Goal: Information Seeking & Learning: Learn about a topic

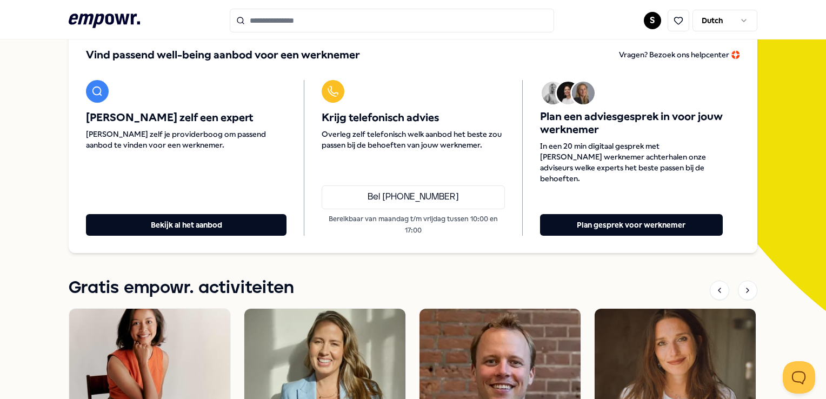
scroll to position [54, 0]
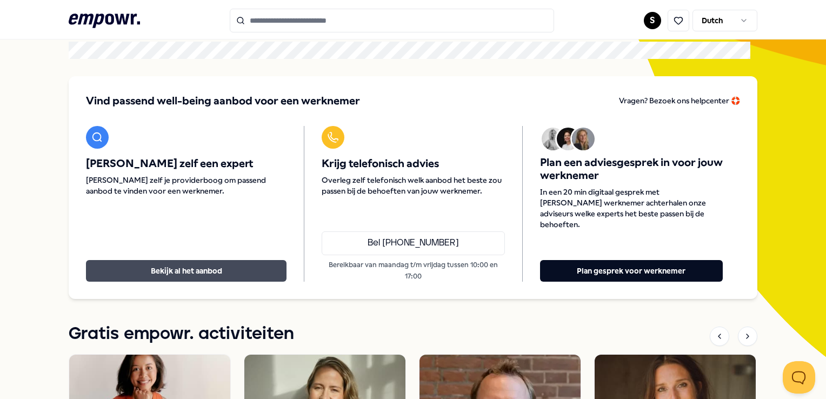
click at [188, 261] on button "Bekijk al het aanbod" at bounding box center [186, 271] width 201 height 22
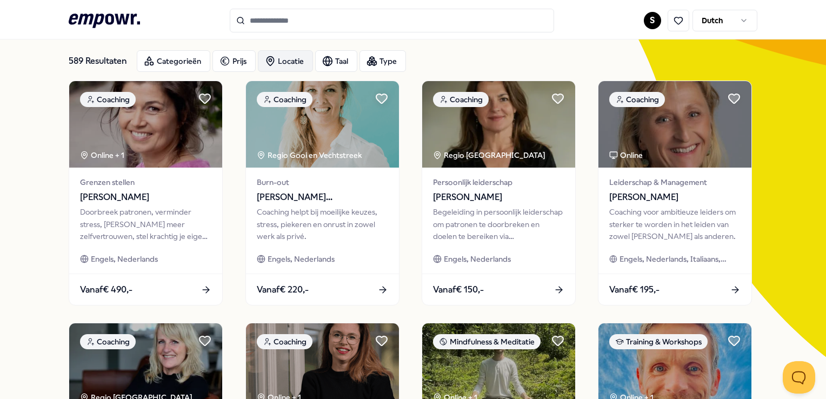
click at [293, 61] on div "Locatie" at bounding box center [285, 61] width 55 height 22
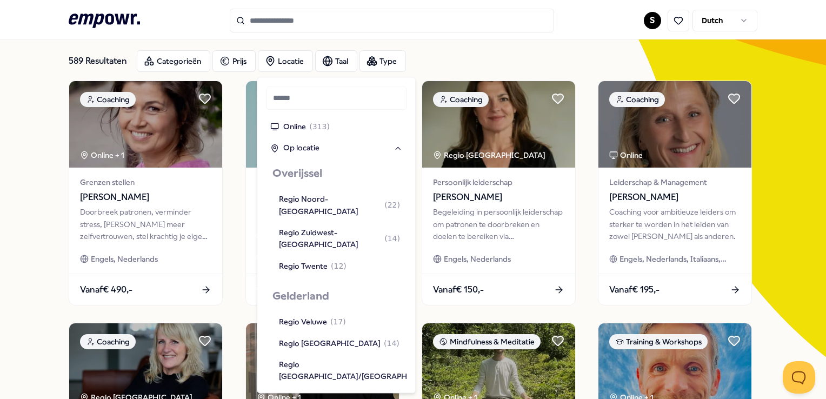
scroll to position [379, 0]
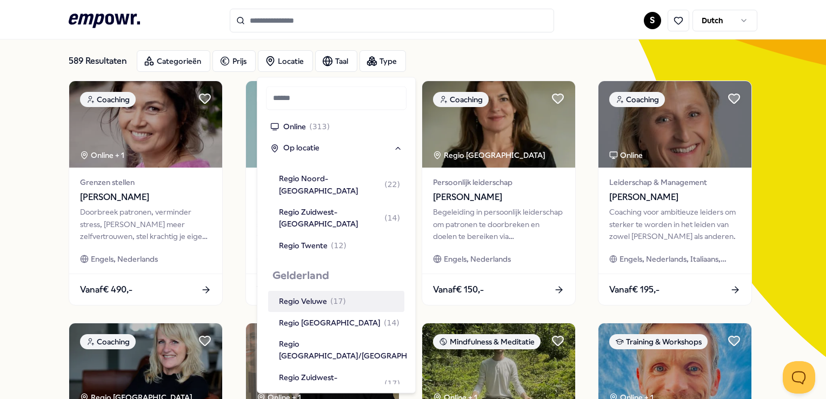
click at [303, 296] on div "Regio Veluwe ( 17 )" at bounding box center [312, 302] width 67 height 12
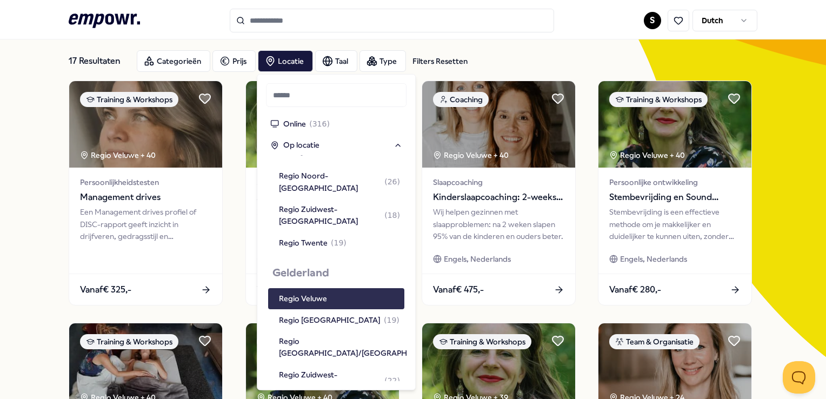
click at [303, 293] on div "Regio Veluwe" at bounding box center [303, 299] width 48 height 12
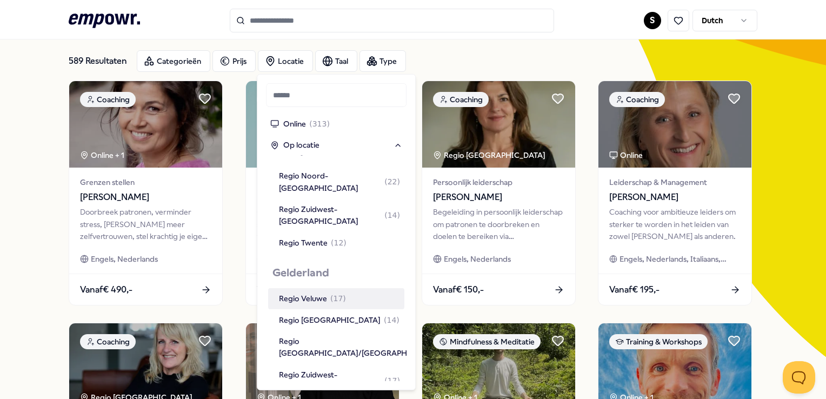
click at [303, 293] on div "Regio Veluwe ( 17 )" at bounding box center [312, 299] width 67 height 12
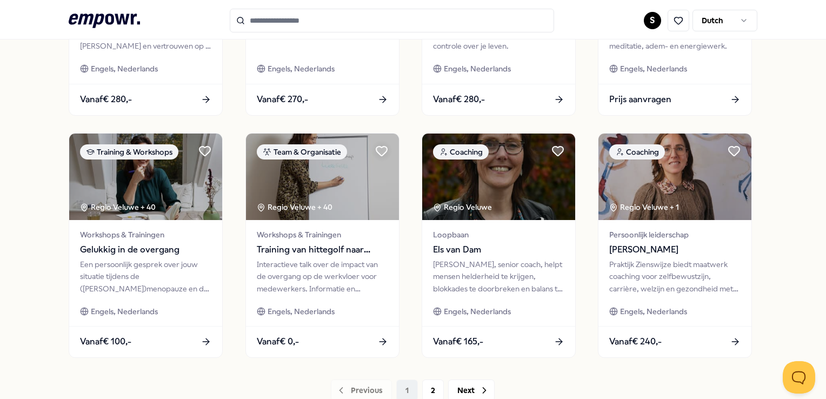
scroll to position [567, 0]
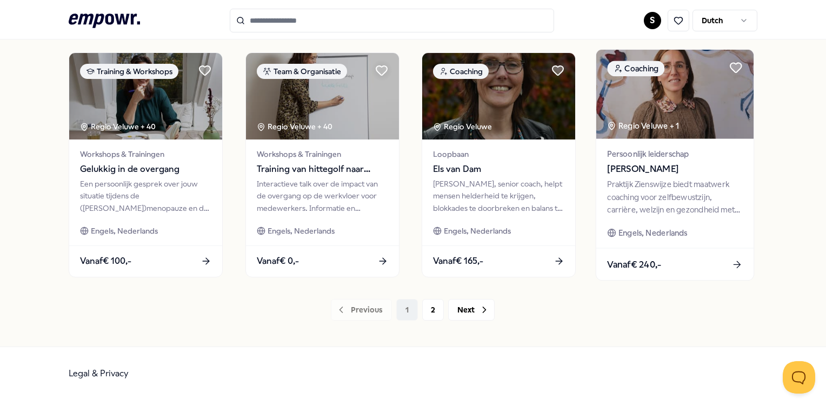
click at [659, 263] on div "Vanaf € 240,-" at bounding box center [674, 264] width 157 height 32
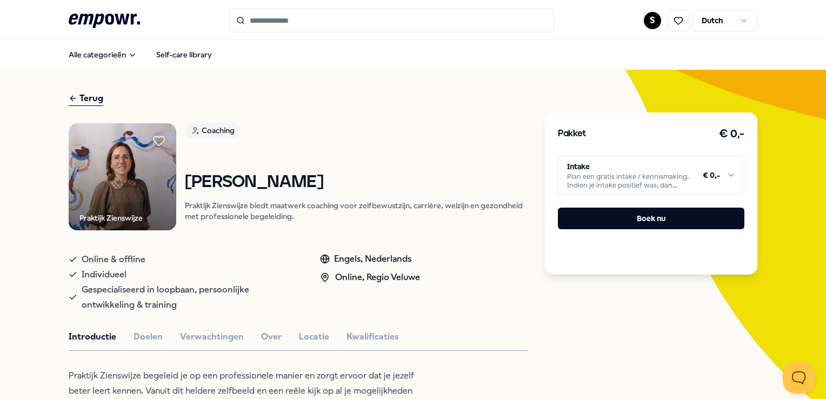
click at [134, 181] on img at bounding box center [123, 177] width 108 height 108
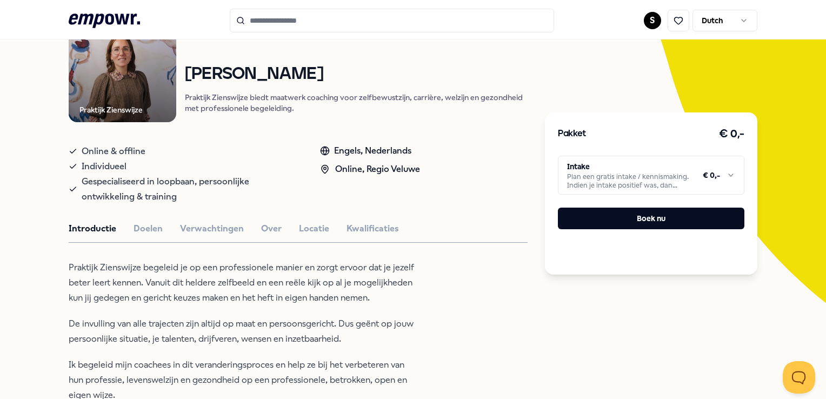
scroll to position [162, 0]
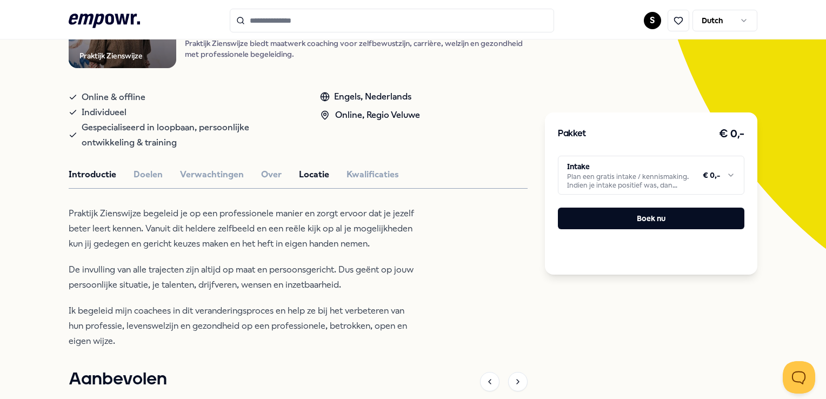
click at [314, 170] on button "Locatie" at bounding box center [314, 175] width 30 height 14
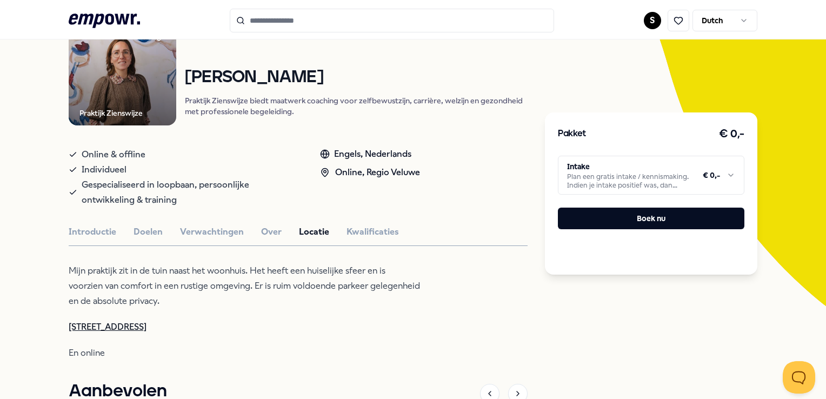
scroll to position [108, 0]
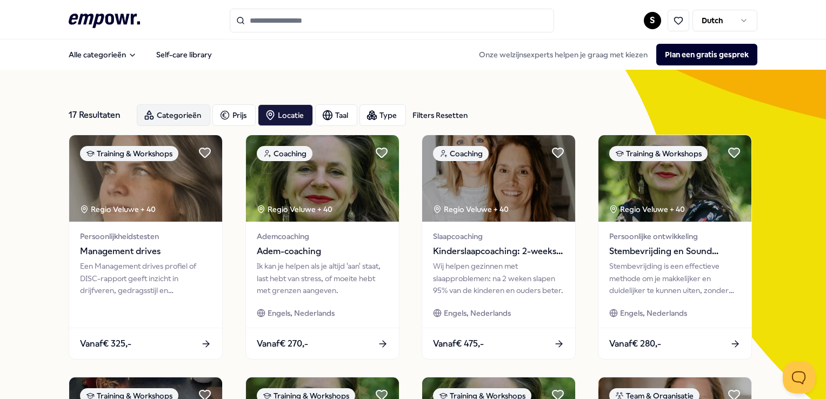
click at [177, 111] on div "Categorieën" at bounding box center [174, 115] width 74 height 22
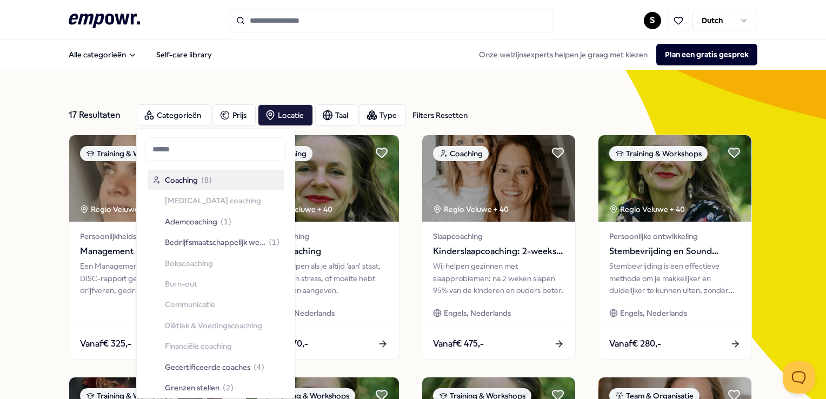
click at [183, 180] on span "Coaching" at bounding box center [181, 180] width 33 height 12
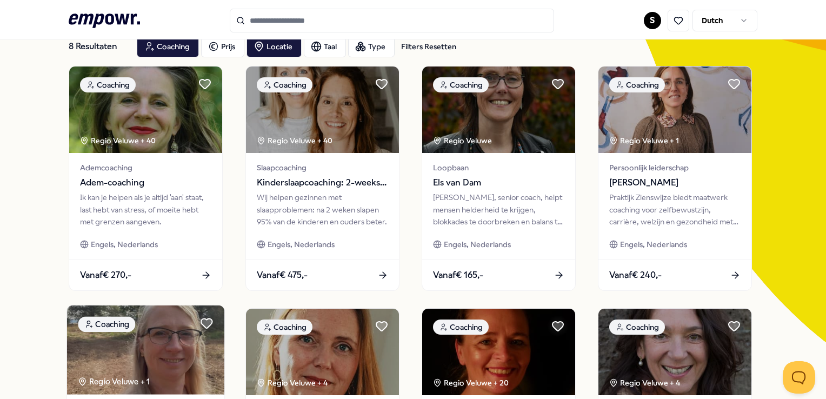
scroll to position [1, 0]
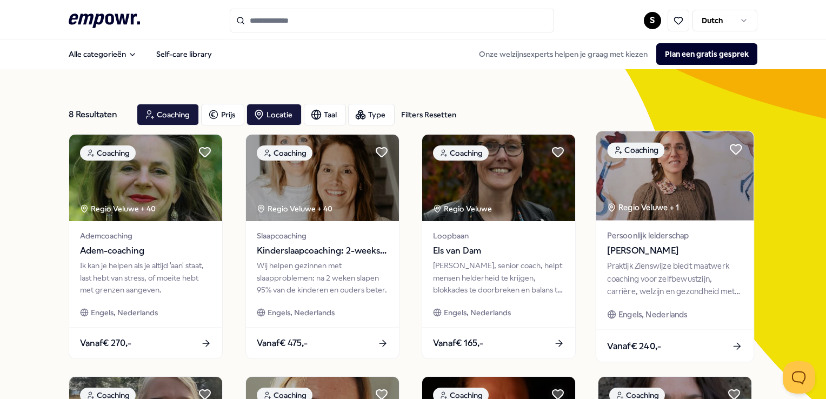
click at [732, 343] on icon at bounding box center [737, 346] width 11 height 11
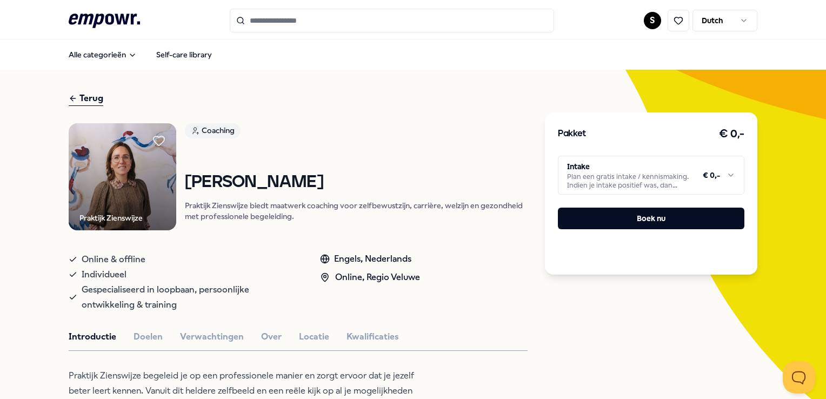
click at [110, 260] on span "Online & offline" at bounding box center [114, 259] width 64 height 15
click at [109, 268] on span "Individueel" at bounding box center [104, 274] width 45 height 15
click at [110, 287] on span "Gespecialiseerd in loopbaan, persoonlijke ontwikkeling & training" at bounding box center [190, 297] width 216 height 30
click at [117, 304] on span "Gespecialiseerd in loopbaan, persoonlijke ontwikkeling & training" at bounding box center [190, 297] width 216 height 30
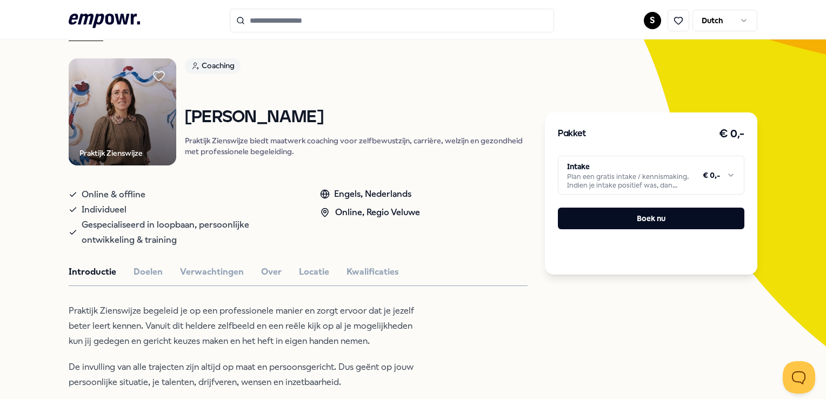
scroll to position [108, 0]
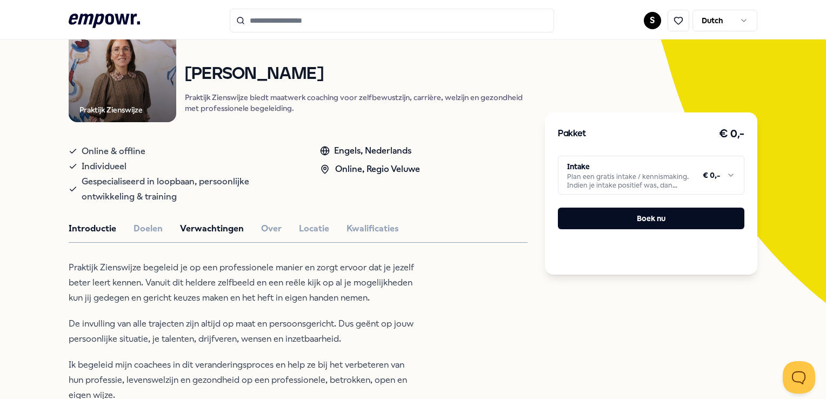
click at [210, 228] on button "Verwachtingen" at bounding box center [212, 229] width 64 height 14
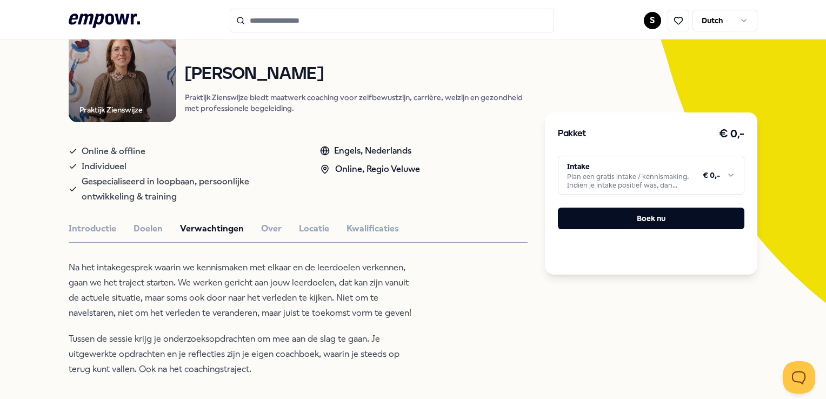
click at [212, 227] on button "Verwachtingen" at bounding box center [212, 229] width 64 height 14
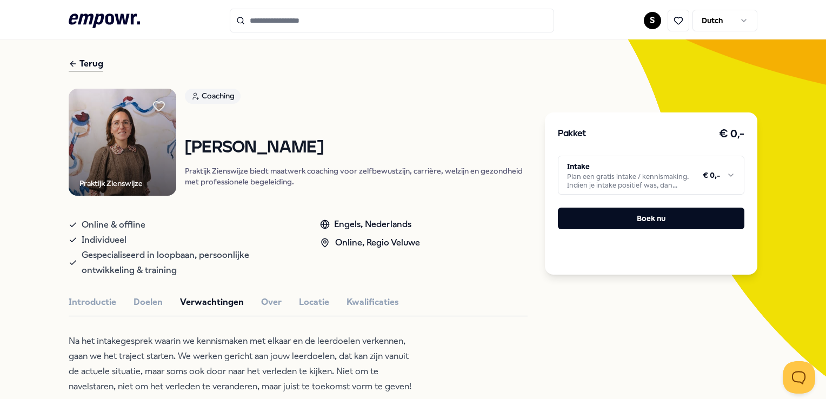
scroll to position [0, 0]
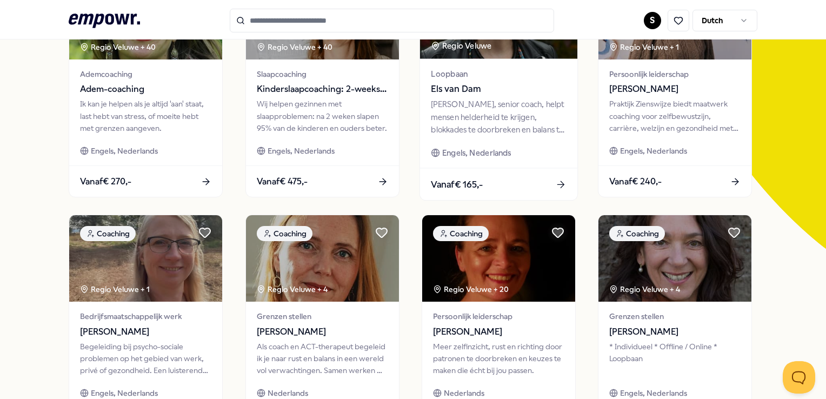
scroll to position [54, 0]
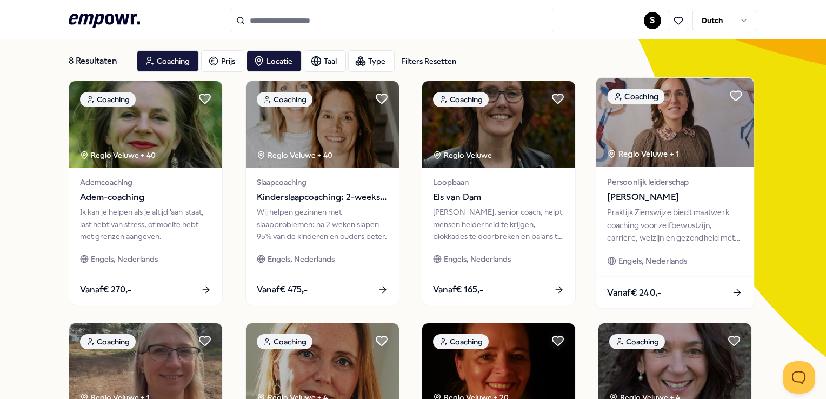
click at [640, 293] on span "Vanaf € 240,-" at bounding box center [635, 293] width 54 height 14
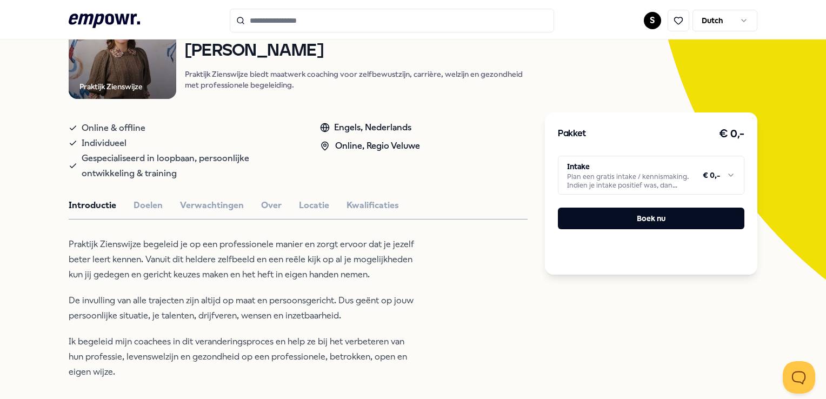
scroll to position [216, 0]
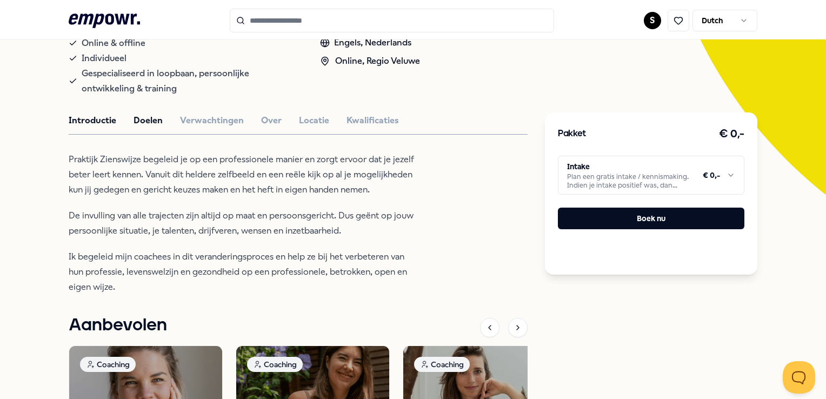
click at [145, 118] on button "Doelen" at bounding box center [148, 121] width 29 height 14
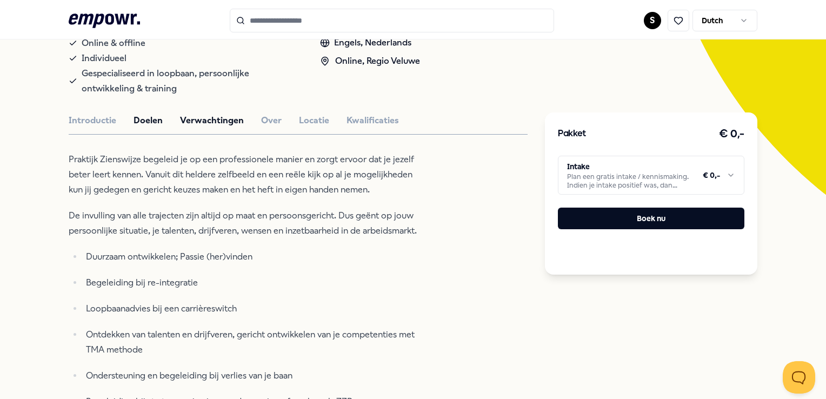
click at [220, 118] on button "Verwachtingen" at bounding box center [212, 121] width 64 height 14
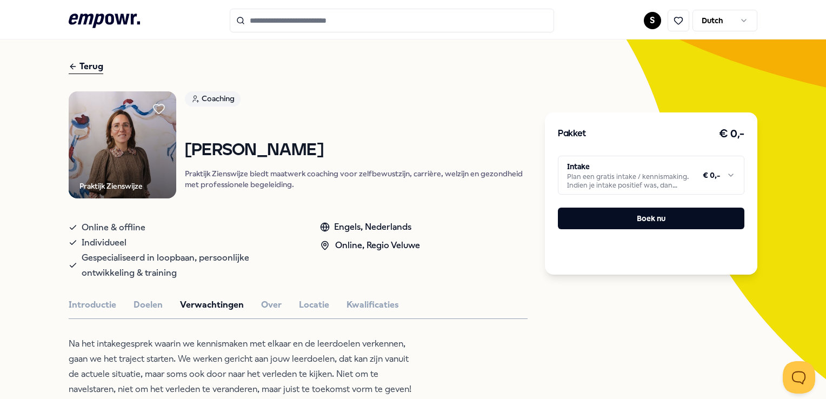
scroll to position [0, 0]
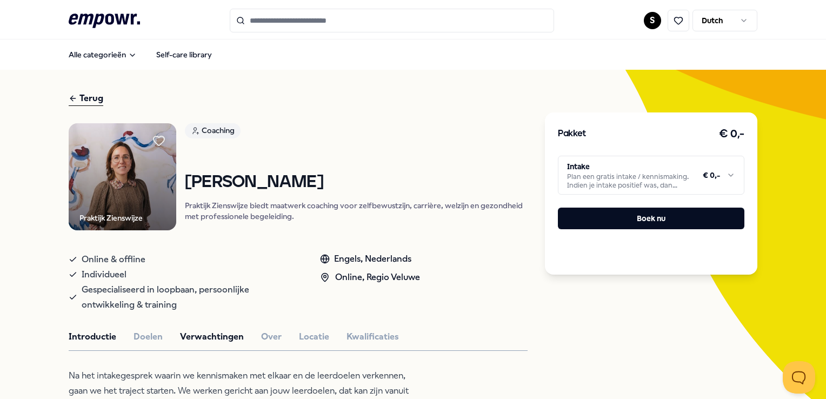
click at [103, 332] on button "Introductie" at bounding box center [93, 337] width 48 height 14
click at [270, 333] on button "Over" at bounding box center [271, 337] width 21 height 14
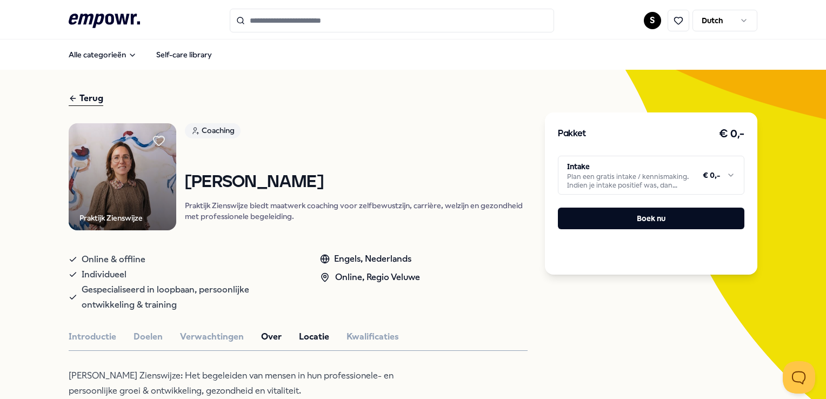
click at [316, 332] on button "Locatie" at bounding box center [314, 337] width 30 height 14
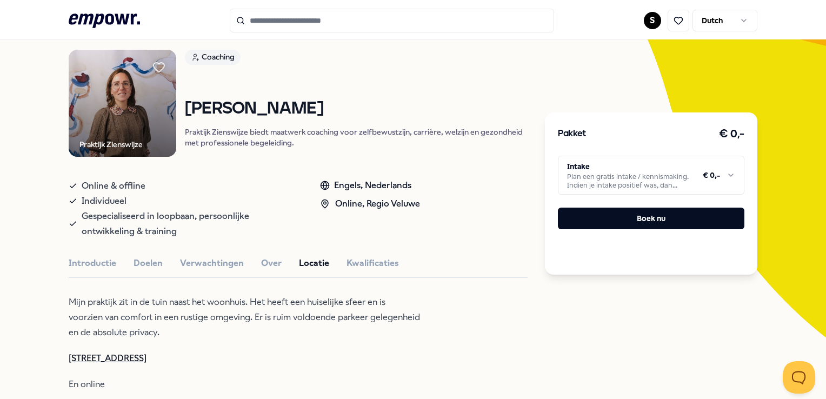
scroll to position [162, 0]
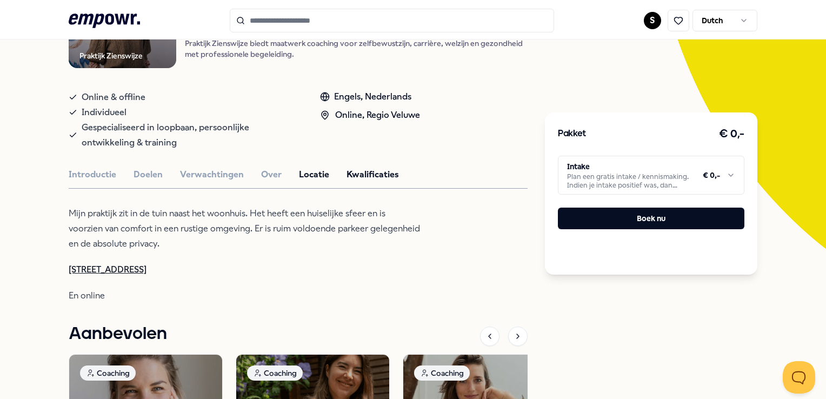
click at [371, 171] on button "Kwalificaties" at bounding box center [373, 175] width 52 height 14
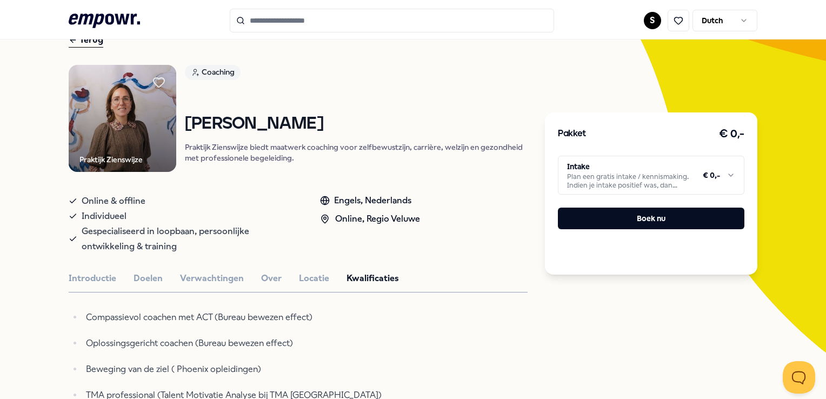
scroll to position [0, 0]
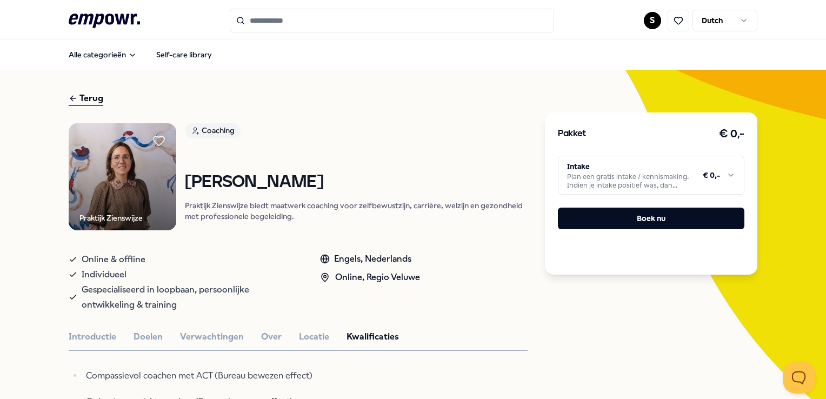
click at [91, 96] on div "Terug" at bounding box center [86, 98] width 35 height 15
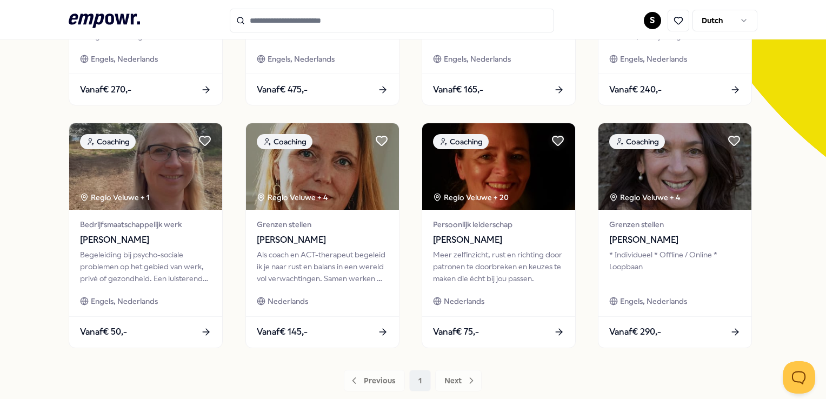
scroll to position [270, 0]
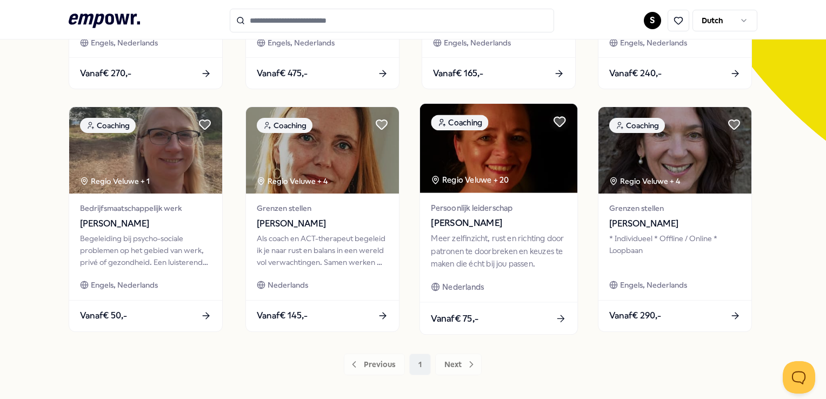
click at [555, 317] on icon at bounding box center [560, 318] width 11 height 11
